Goal: Check status: Check status

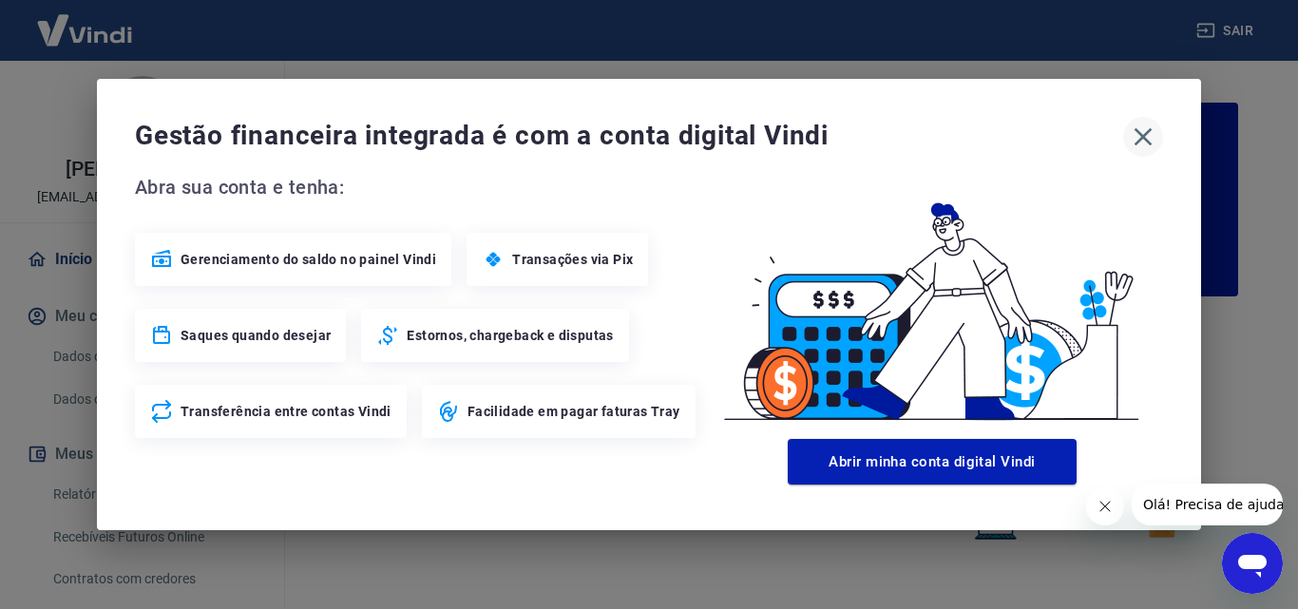
click at [1140, 137] on icon "button" at bounding box center [1143, 137] width 30 height 30
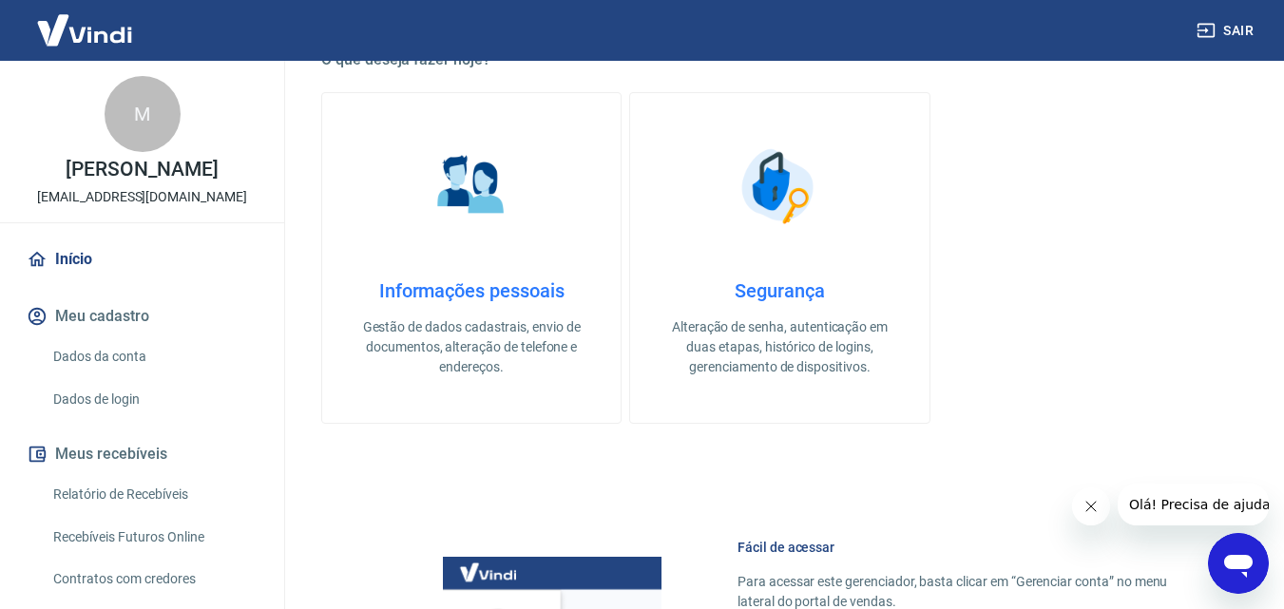
scroll to position [1045, 0]
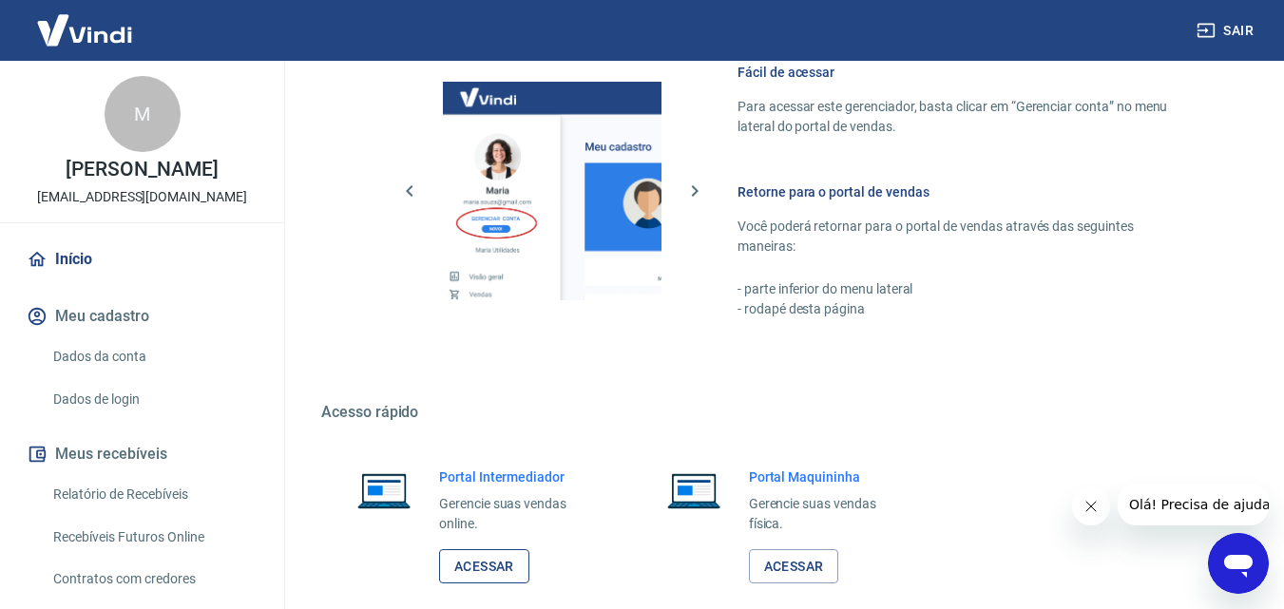
click at [506, 566] on link "Acessar" at bounding box center [484, 566] width 90 height 35
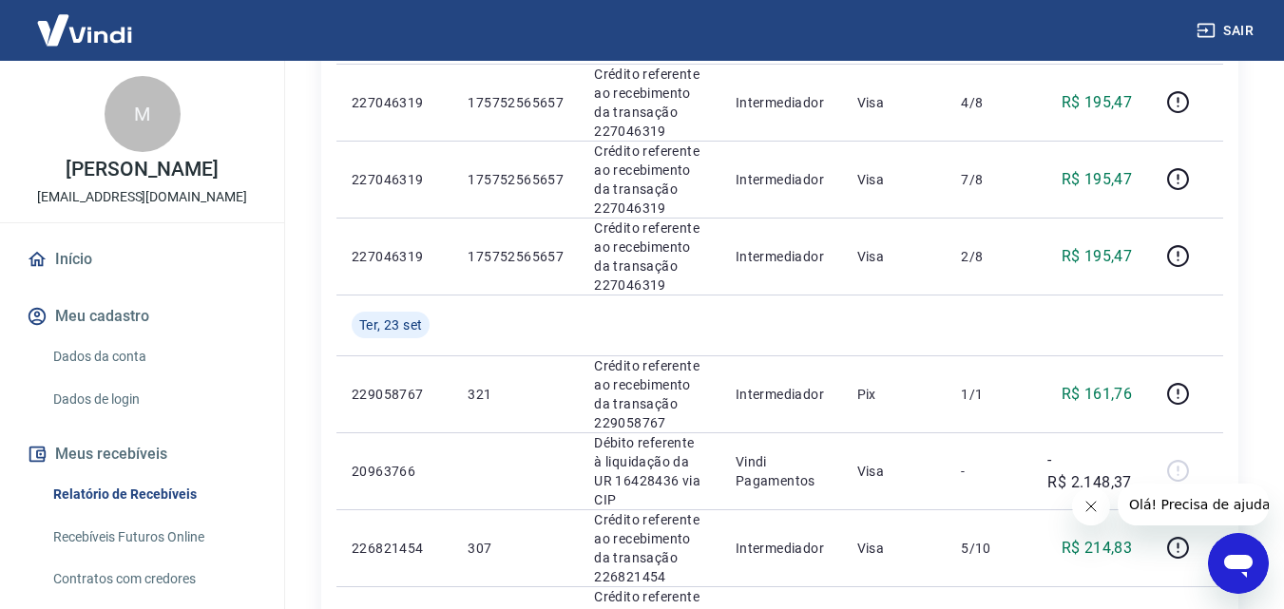
scroll to position [1045, 0]
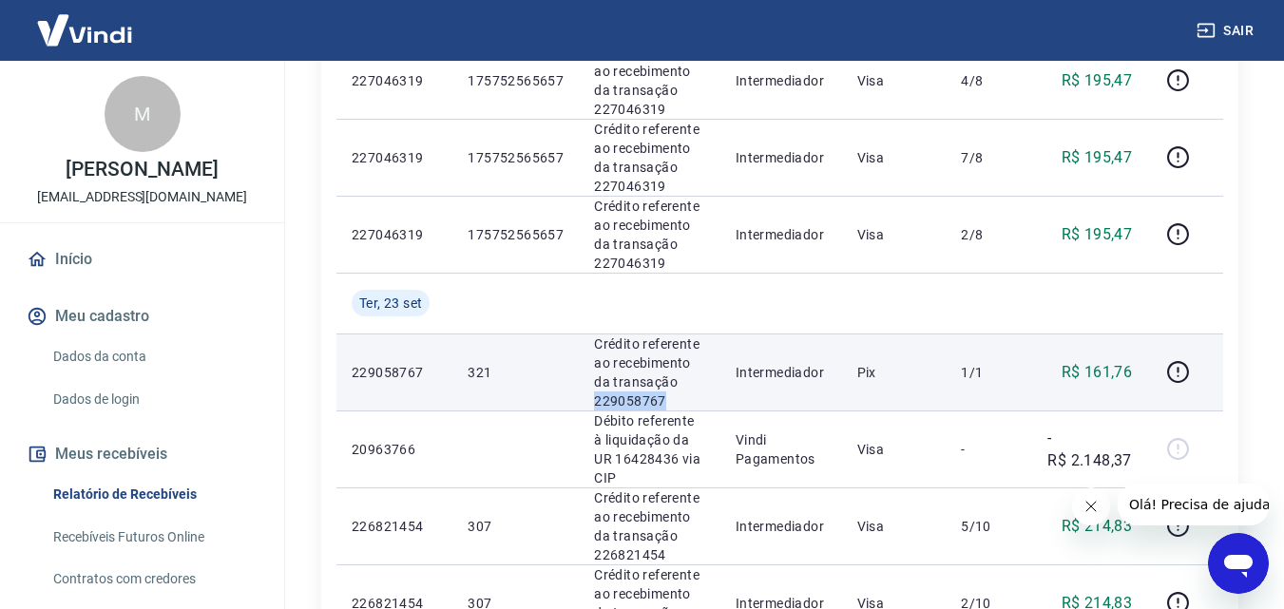
drag, startPoint x: 662, startPoint y: 343, endPoint x: 588, endPoint y: 338, distance: 74.3
click at [588, 338] on td "Crédito referente ao recebimento da transação 229058767" at bounding box center [650, 372] width 142 height 77
copy p "229058767"
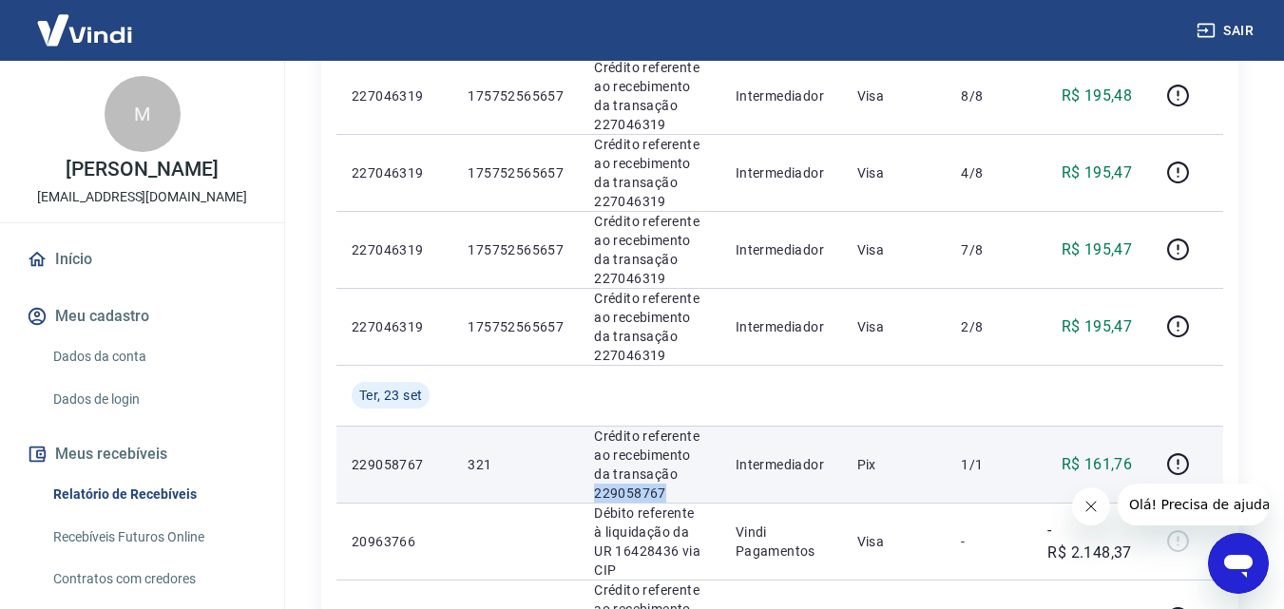
scroll to position [950, 0]
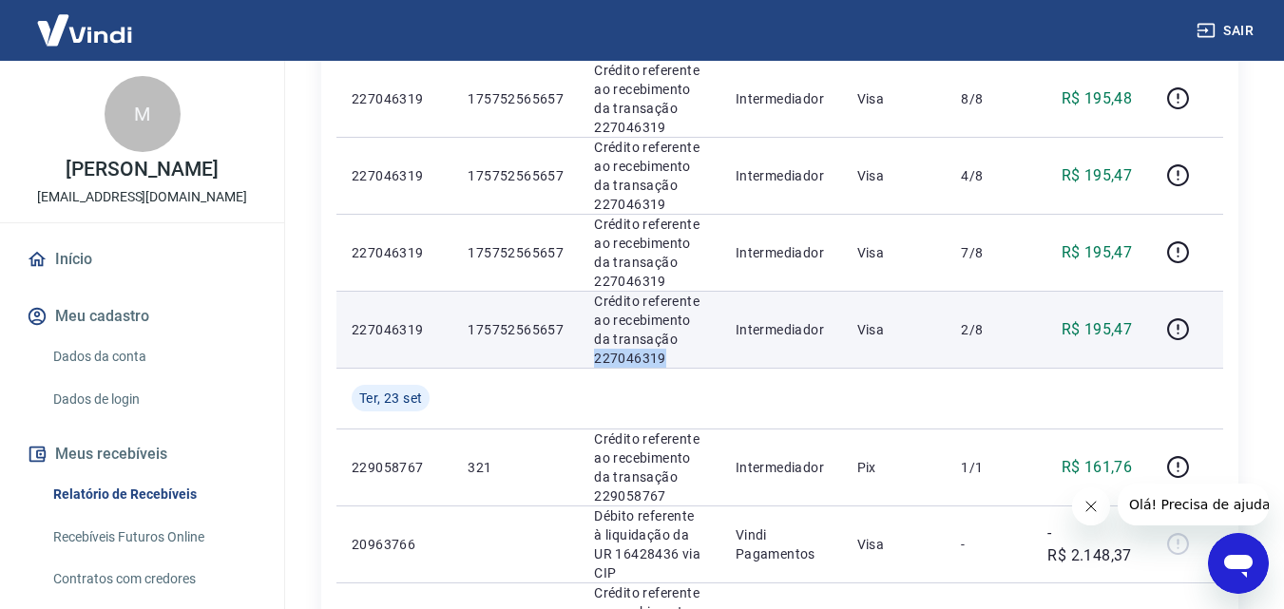
drag, startPoint x: 661, startPoint y: 302, endPoint x: 588, endPoint y: 307, distance: 72.4
click at [588, 307] on td "Crédito referente ao recebimento da transação 227046319" at bounding box center [650, 329] width 142 height 77
copy p "227046319"
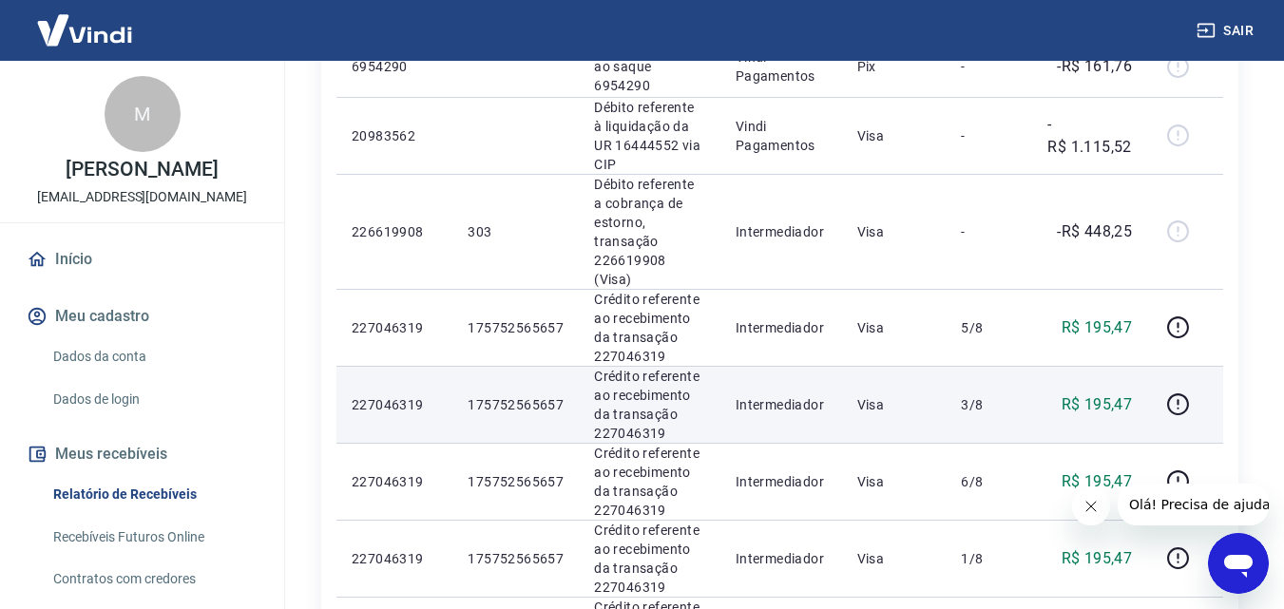
scroll to position [380, 0]
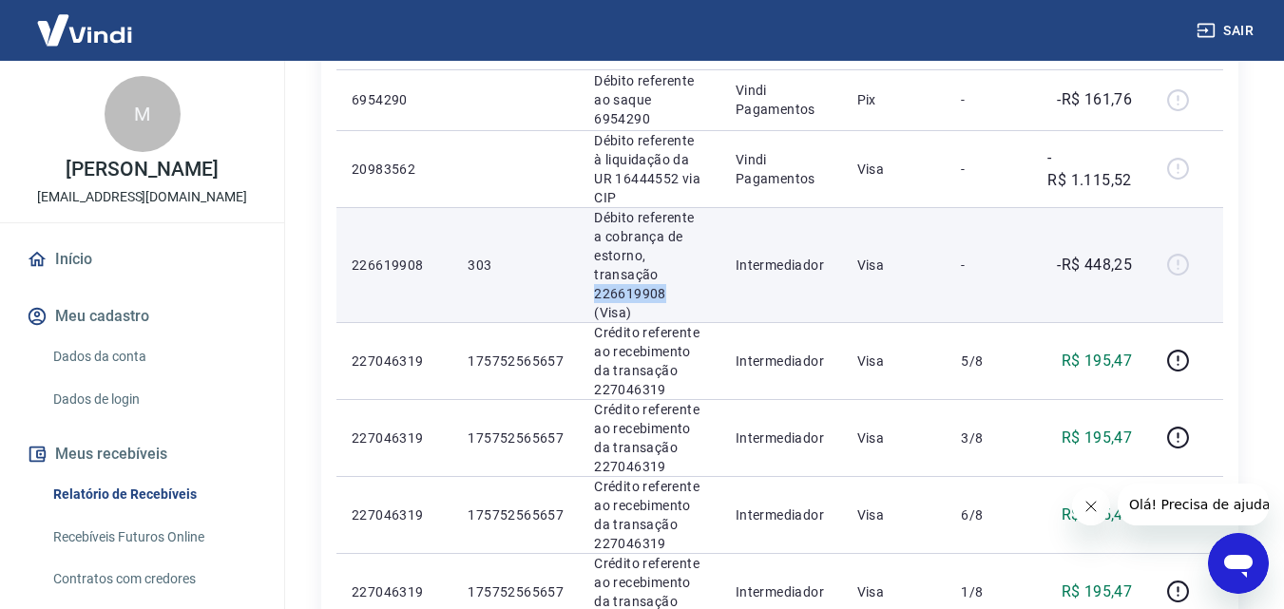
drag, startPoint x: 660, startPoint y: 253, endPoint x: 594, endPoint y: 254, distance: 65.6
click at [594, 254] on p "Débito referente a cobrança de estorno, transação 226619908 (Visa)" at bounding box center [649, 265] width 111 height 114
copy p "226619908"
